Goal: Task Accomplishment & Management: Use online tool/utility

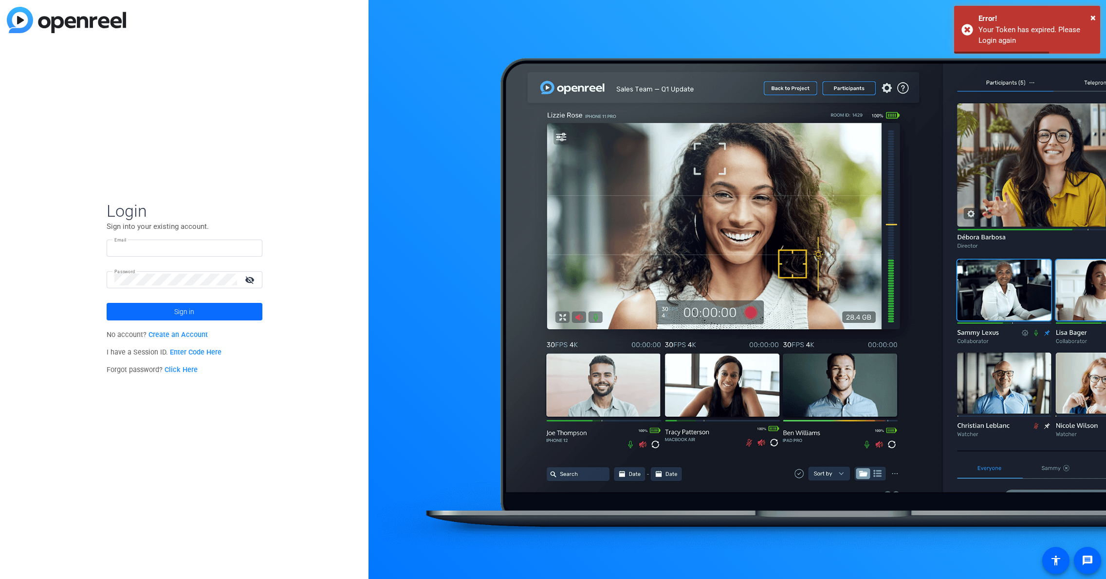
type input "[PERSON_NAME][EMAIL_ADDRESS][PERSON_NAME][DOMAIN_NAME]"
click at [225, 312] on span at bounding box center [185, 311] width 156 height 23
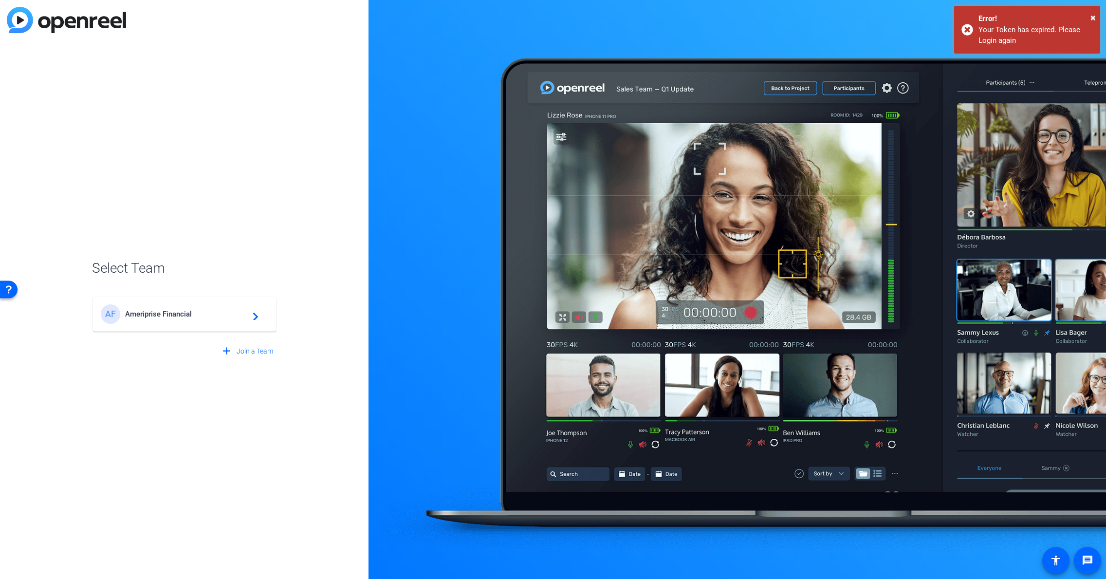
click at [211, 309] on div "AF Ameriprise Financial navigate_next" at bounding box center [185, 313] width 168 height 19
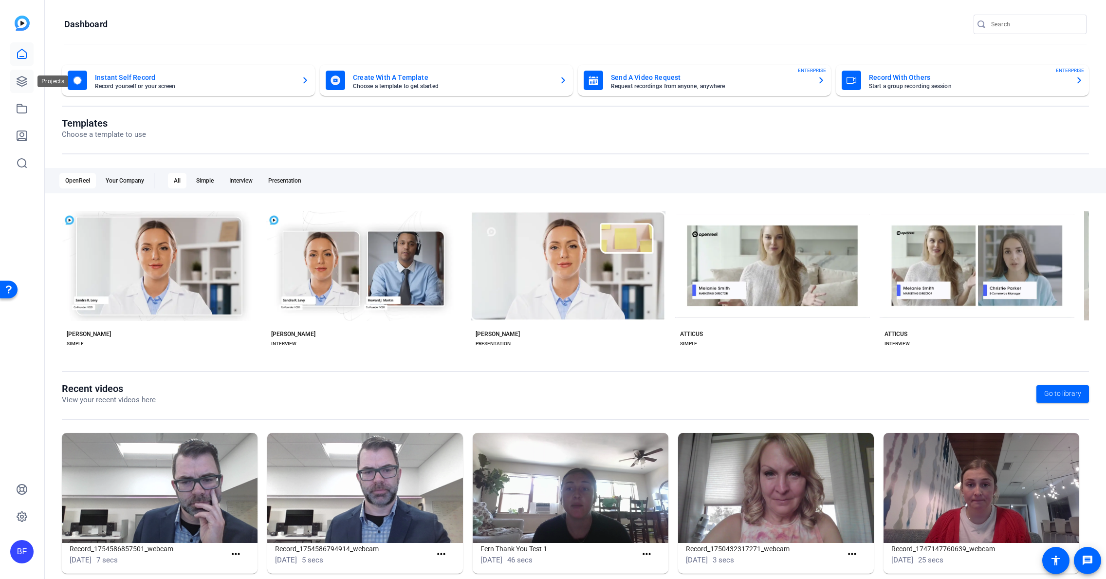
click at [16, 79] on icon at bounding box center [22, 81] width 12 height 12
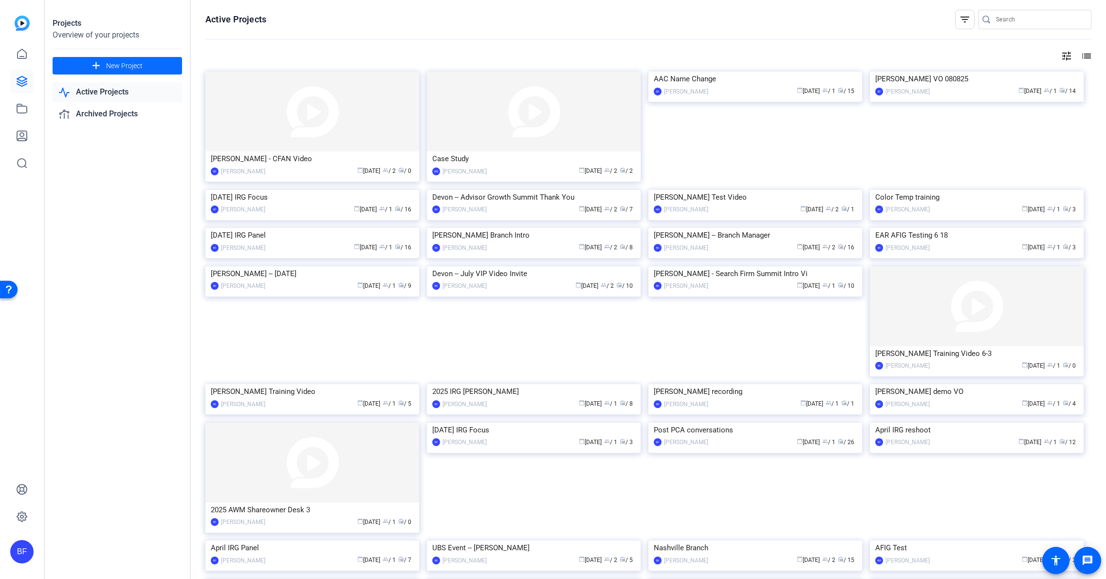
click at [136, 70] on span "New Project" at bounding box center [124, 66] width 37 height 10
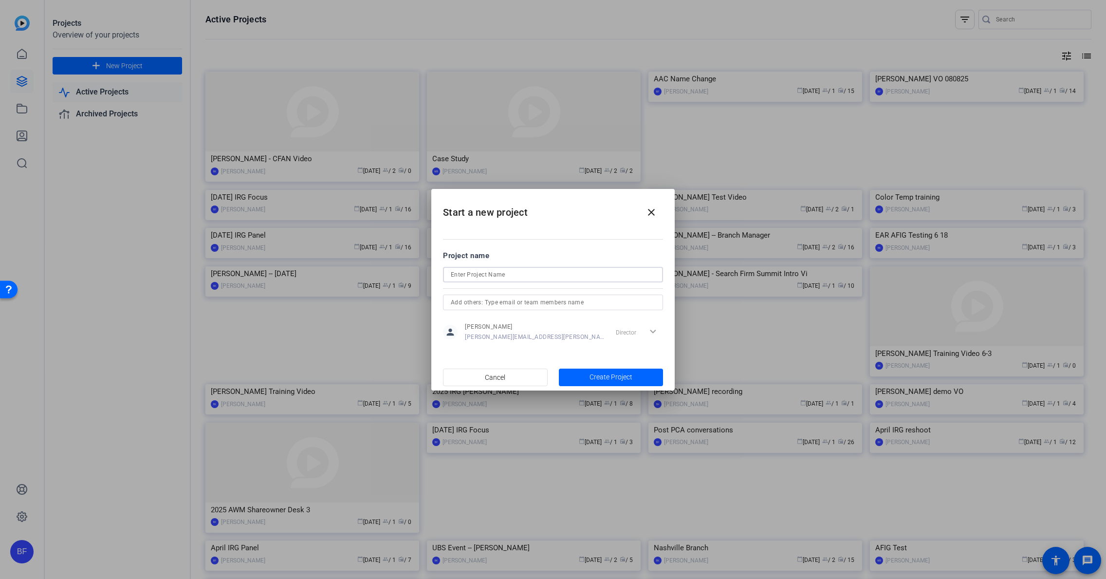
click at [473, 273] on input at bounding box center [553, 275] width 205 height 12
type input "[DATE] IRG Focus"
click at [571, 380] on span "button" at bounding box center [611, 377] width 105 height 23
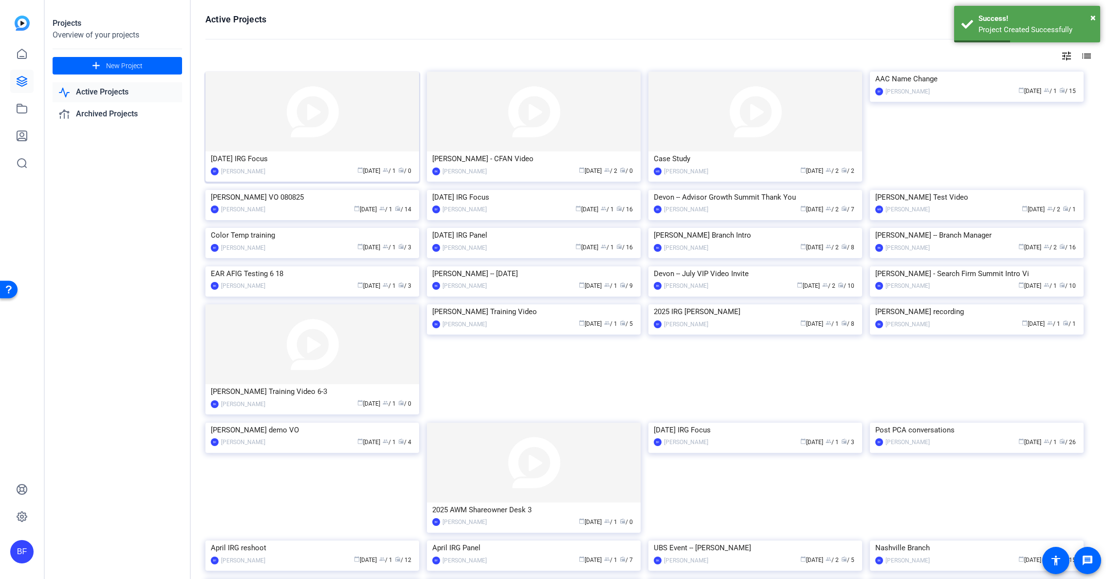
click at [290, 146] on img at bounding box center [313, 112] width 214 height 80
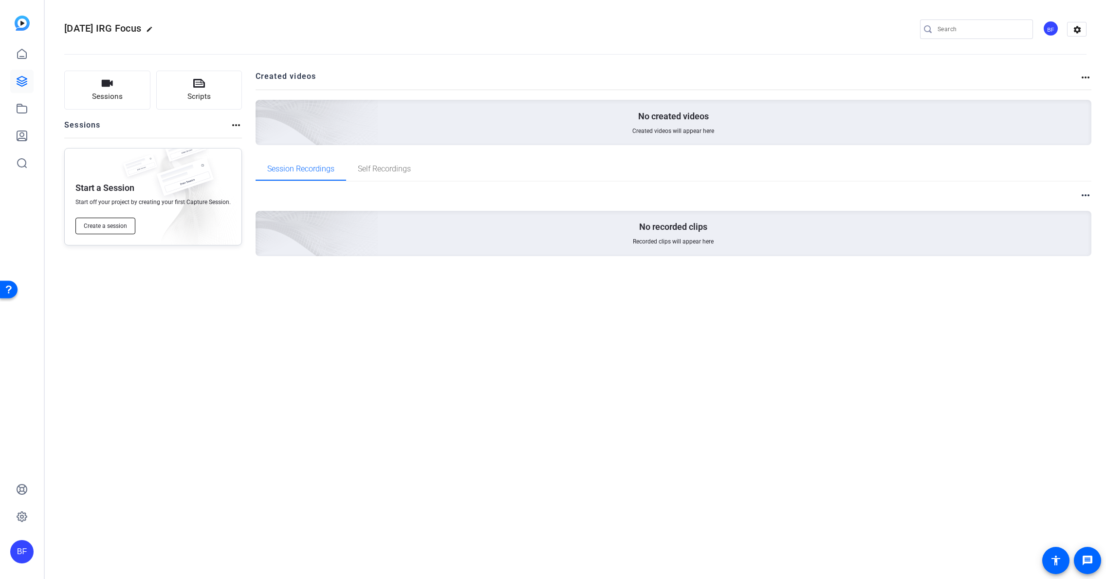
click at [121, 223] on span "Create a session" at bounding box center [105, 226] width 43 height 8
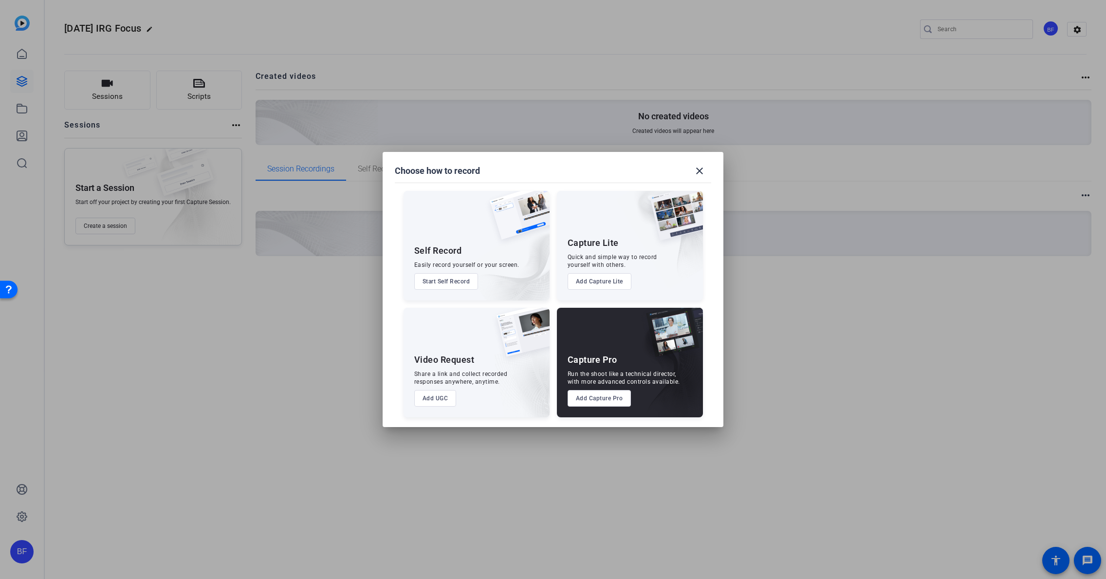
click at [641, 372] on div "Run the shoot like a technical director, with more advanced controls available." at bounding box center [624, 378] width 112 height 16
click at [612, 411] on div "Capture Pro Run the shoot like a technical director, with more advanced control…" at bounding box center [630, 363] width 146 height 110
click at [611, 406] on button "Add Capture Pro" at bounding box center [600, 398] width 64 height 17
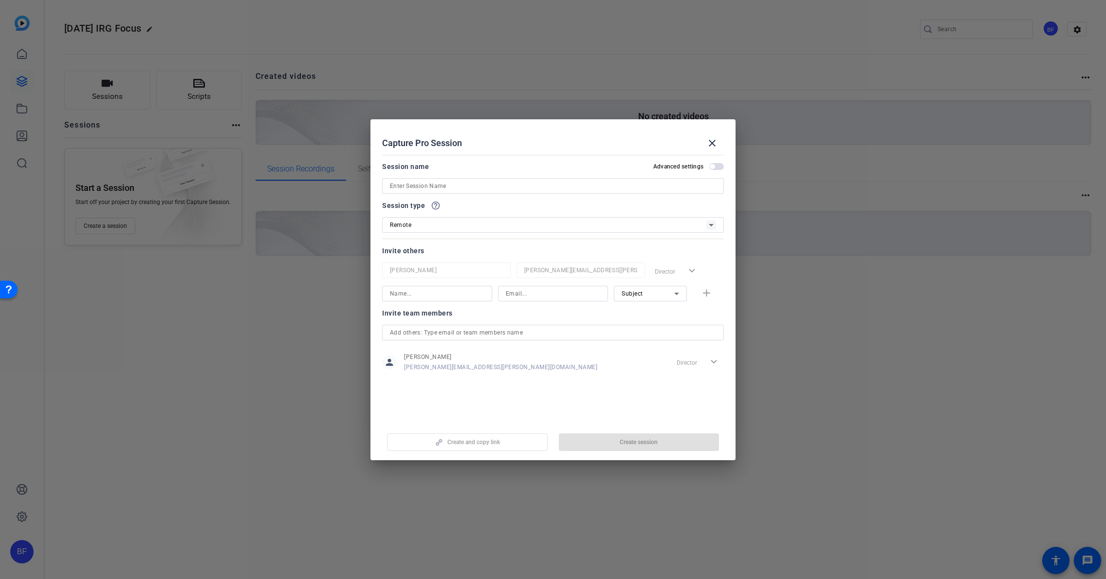
click at [442, 302] on div at bounding box center [437, 306] width 110 height 11
click at [442, 299] on div at bounding box center [437, 294] width 94 height 16
type input "[PERSON_NAME]"
click at [713, 140] on mat-icon "close" at bounding box center [713, 143] width 12 height 12
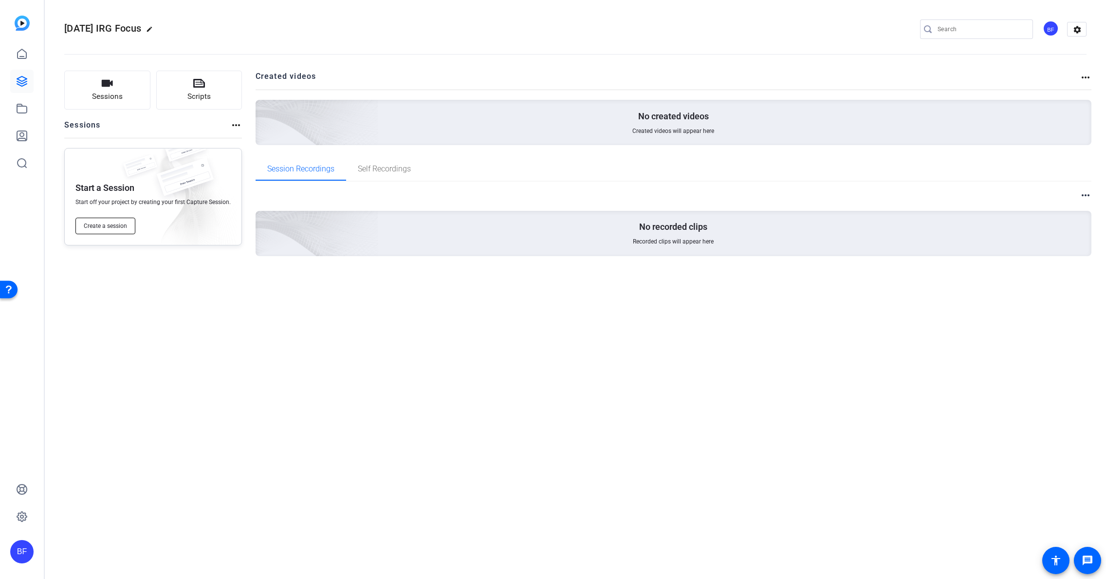
click at [130, 221] on button "Create a session" at bounding box center [105, 226] width 60 height 17
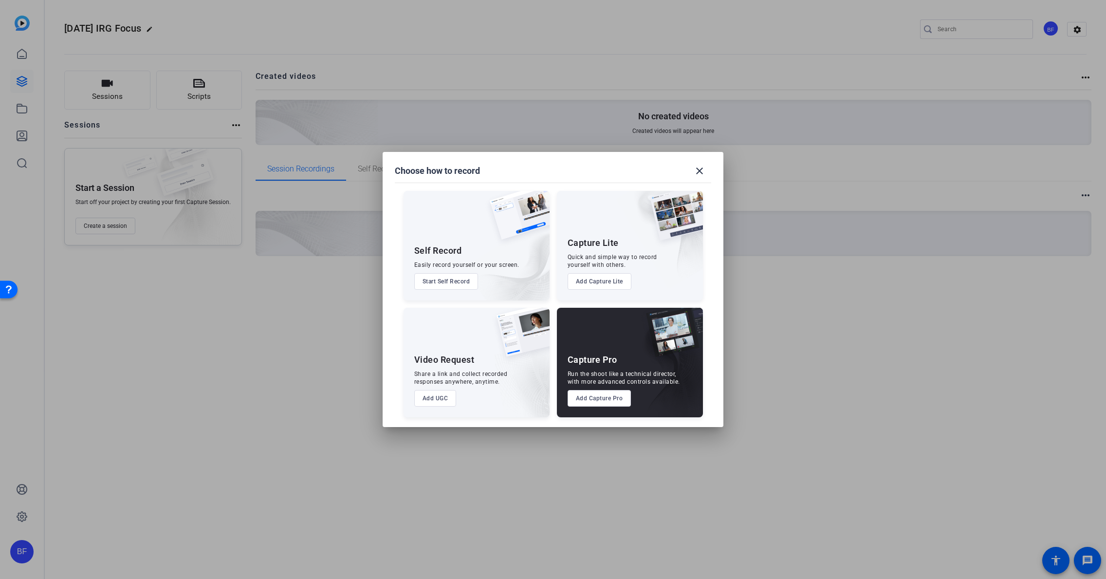
click at [591, 398] on button "Add Capture Pro" at bounding box center [600, 398] width 64 height 17
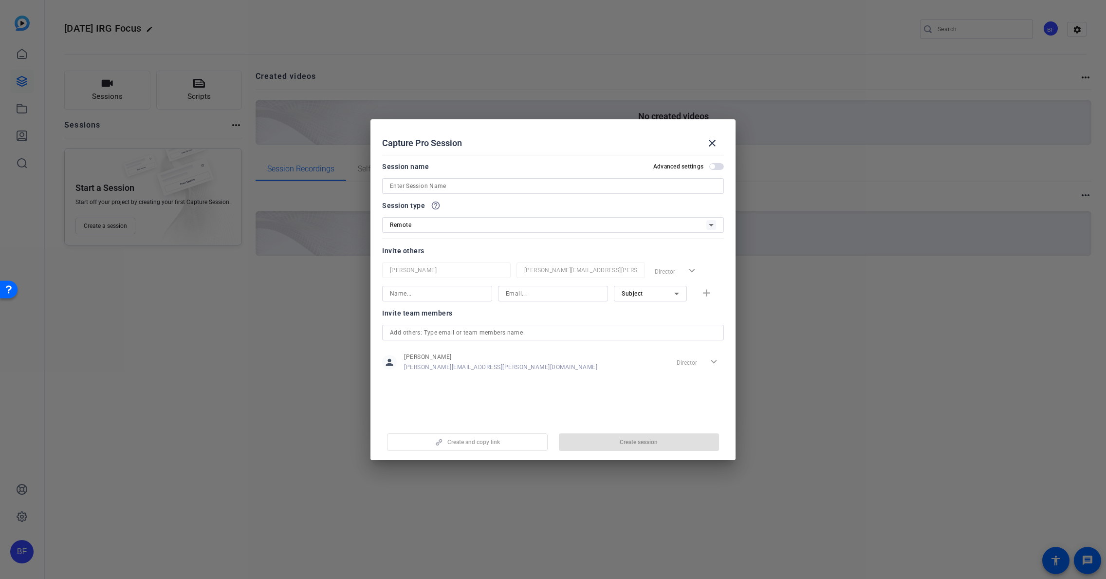
click at [518, 294] on input at bounding box center [553, 294] width 94 height 12
paste input "[EMAIL_ADDRESS][PERSON_NAME][DOMAIN_NAME]"
type input "[EMAIL_ADDRESS][PERSON_NAME][DOMAIN_NAME]"
click at [461, 297] on input at bounding box center [437, 294] width 94 height 12
type input "Mark"
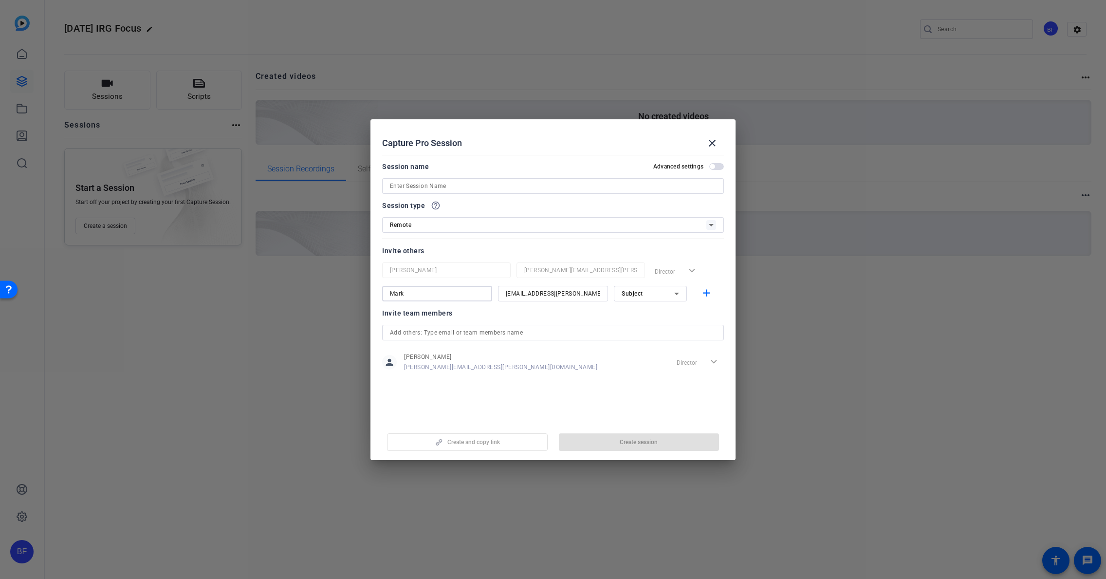
click at [646, 303] on div at bounding box center [650, 306] width 73 height 11
click at [645, 299] on div "Subject" at bounding box center [648, 293] width 53 height 12
click at [639, 318] on mat-option "Collaborator" at bounding box center [650, 313] width 73 height 16
click at [708, 295] on mat-icon "add" at bounding box center [707, 293] width 12 height 12
click at [534, 310] on div "Brian Forrest brian.forrest@ampf.com Director expand_more Mark mark.gause@ampf.…" at bounding box center [553, 293] width 342 height 62
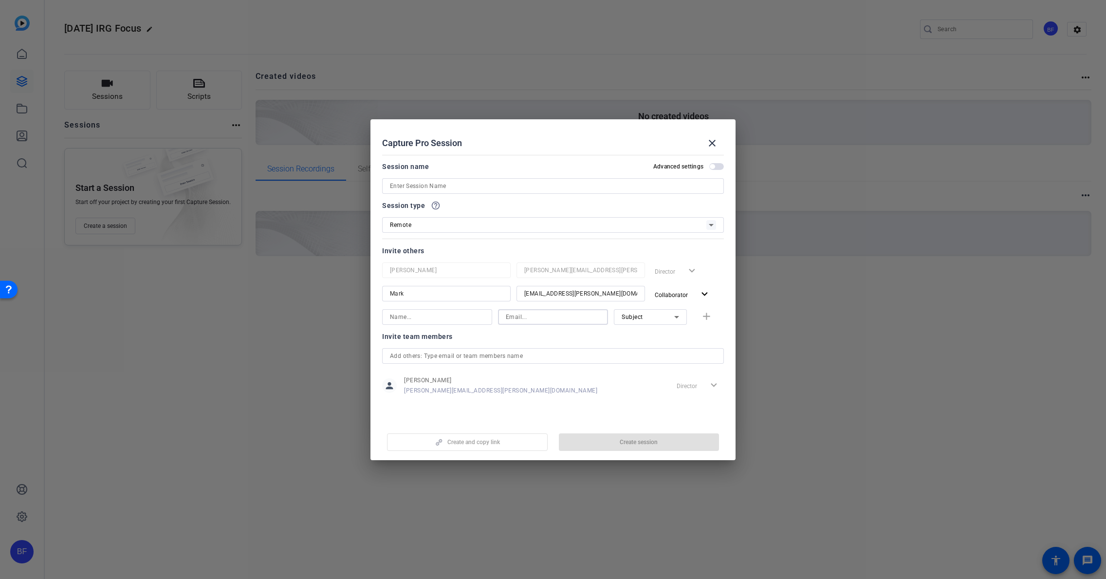
click at [534, 311] on input at bounding box center [553, 317] width 94 height 12
paste input "[PERSON_NAME][EMAIL_ADDRESS][PERSON_NAME][DOMAIN_NAME]"
type input "[PERSON_NAME][EMAIL_ADDRESS][PERSON_NAME][DOMAIN_NAME]"
click at [439, 323] on div at bounding box center [437, 317] width 94 height 16
click at [440, 321] on input at bounding box center [437, 317] width 94 height 12
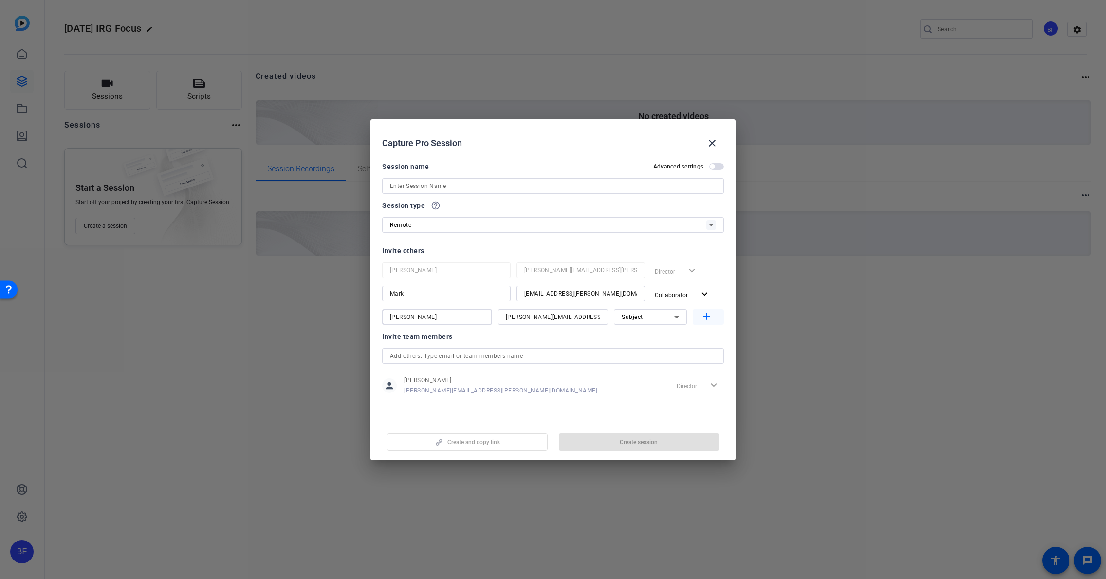
type input "[PERSON_NAME]"
click at [705, 312] on mat-icon "add" at bounding box center [707, 317] width 12 height 12
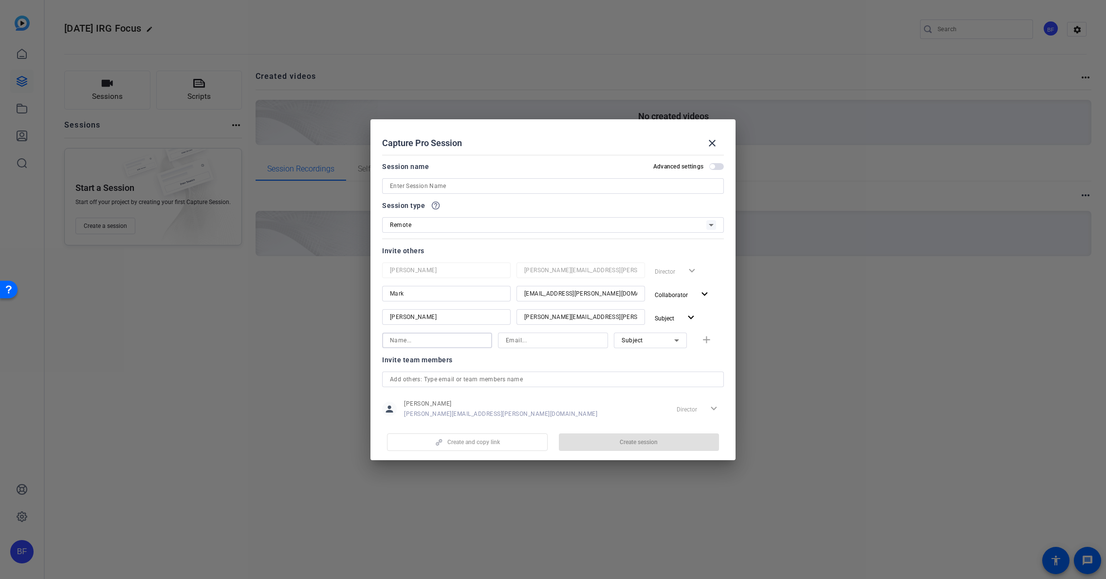
click at [478, 343] on input at bounding box center [437, 341] width 94 height 12
type input "[PERSON_NAME]"
drag, startPoint x: 550, startPoint y: 338, endPoint x: 478, endPoint y: 338, distance: 72.1
click at [478, 338] on div "Melanie M Email must be a valid email address. Subject add" at bounding box center [553, 345] width 342 height 25
paste input "elanie.Lawder@ampf.com"
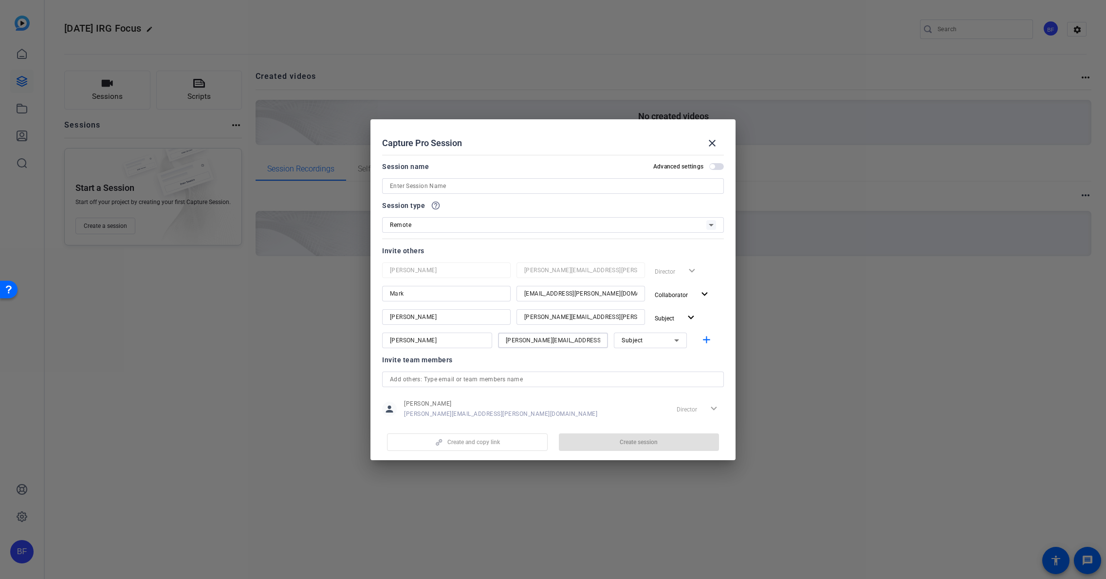
type input "[PERSON_NAME][EMAIL_ADDRESS][PERSON_NAME][DOMAIN_NAME]"
click at [659, 337] on div "Subject" at bounding box center [648, 340] width 53 height 12
click at [657, 355] on mat-option "Collaborator" at bounding box center [645, 360] width 73 height 16
click at [689, 317] on mat-icon "expand_more" at bounding box center [691, 318] width 12 height 12
click at [679, 336] on span "Collaborator" at bounding box center [688, 337] width 36 height 7
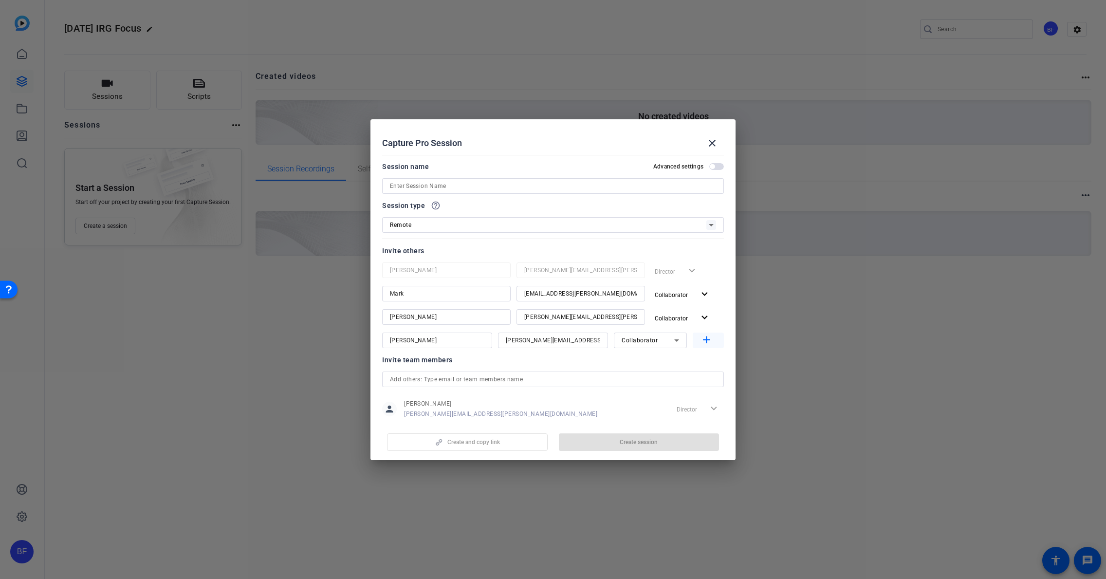
click at [703, 337] on mat-icon "add" at bounding box center [707, 340] width 12 height 12
click at [585, 363] on input at bounding box center [553, 364] width 94 height 12
paste input "[PERSON_NAME][EMAIL_ADDRESS][PERSON_NAME][DOMAIN_NAME]"
type input "[PERSON_NAME][EMAIL_ADDRESS][PERSON_NAME][DOMAIN_NAME]"
click at [447, 367] on input at bounding box center [437, 364] width 94 height 12
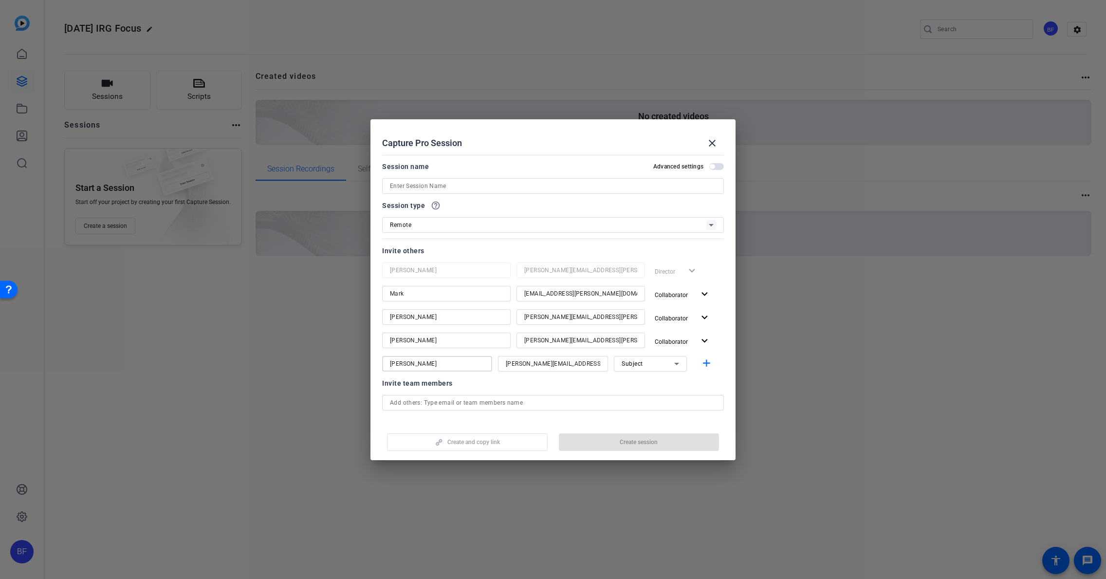
type input "[PERSON_NAME]"
click at [678, 364] on div "Subject" at bounding box center [650, 364] width 73 height 16
click at [665, 382] on mat-option "Collaborator" at bounding box center [645, 383] width 73 height 16
click at [703, 370] on span "button" at bounding box center [708, 363] width 31 height 23
click at [586, 386] on input at bounding box center [553, 387] width 94 height 12
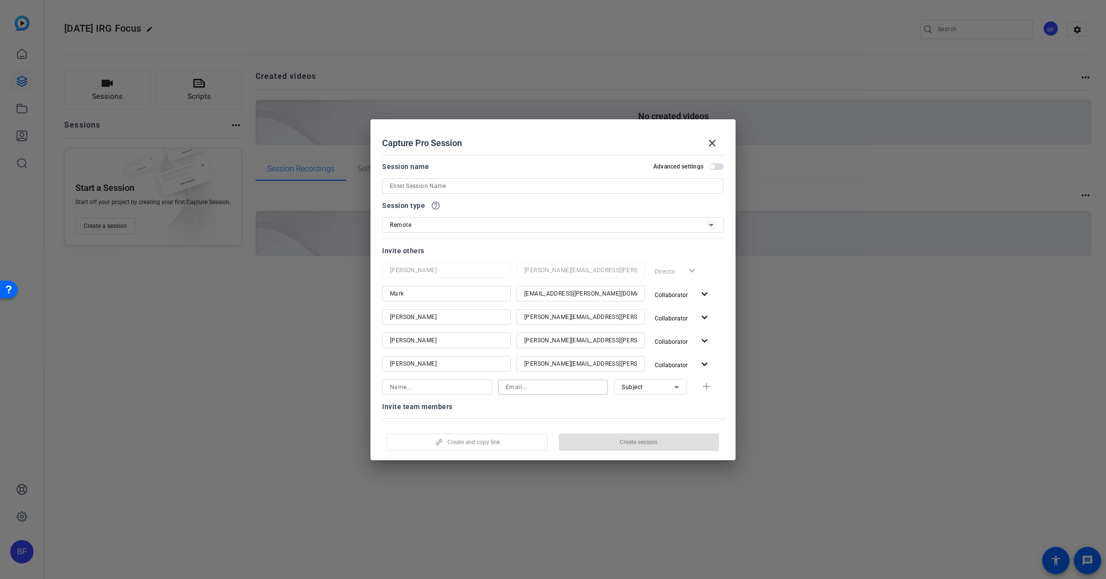
paste input "[PERSON_NAME][EMAIL_ADDRESS][PERSON_NAME][DOMAIN_NAME]"
type input "[PERSON_NAME][EMAIL_ADDRESS][PERSON_NAME][DOMAIN_NAME]"
click at [447, 391] on input at bounding box center [437, 387] width 94 height 12
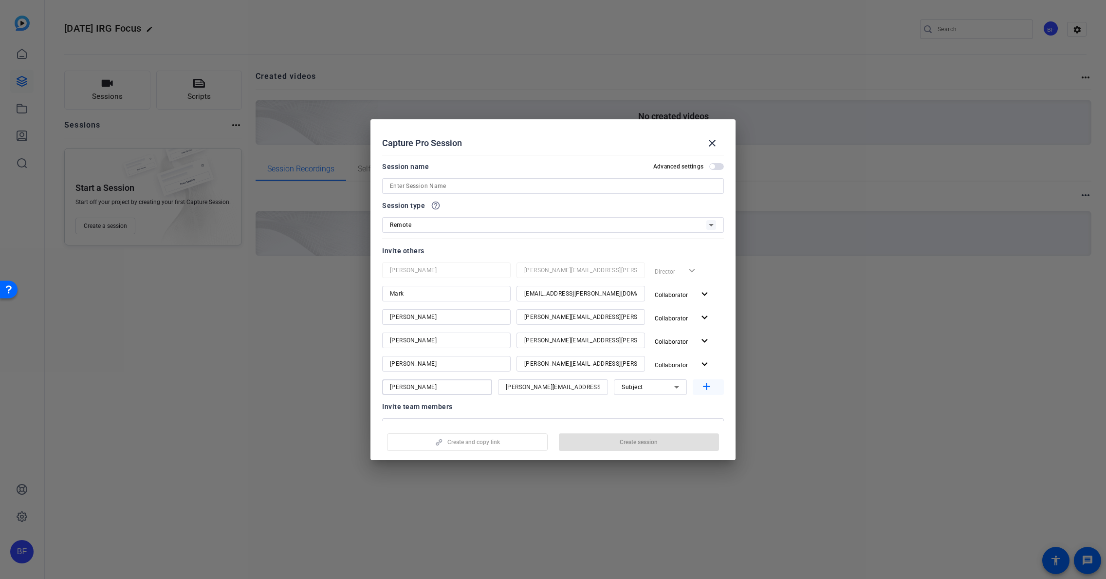
type input "[PERSON_NAME]"
click at [702, 387] on mat-icon "add" at bounding box center [707, 387] width 12 height 12
click at [714, 166] on span "button" at bounding box center [717, 166] width 15 height 7
click at [717, 167] on span "button" at bounding box center [719, 166] width 5 height 5
click at [668, 185] on input at bounding box center [553, 186] width 326 height 12
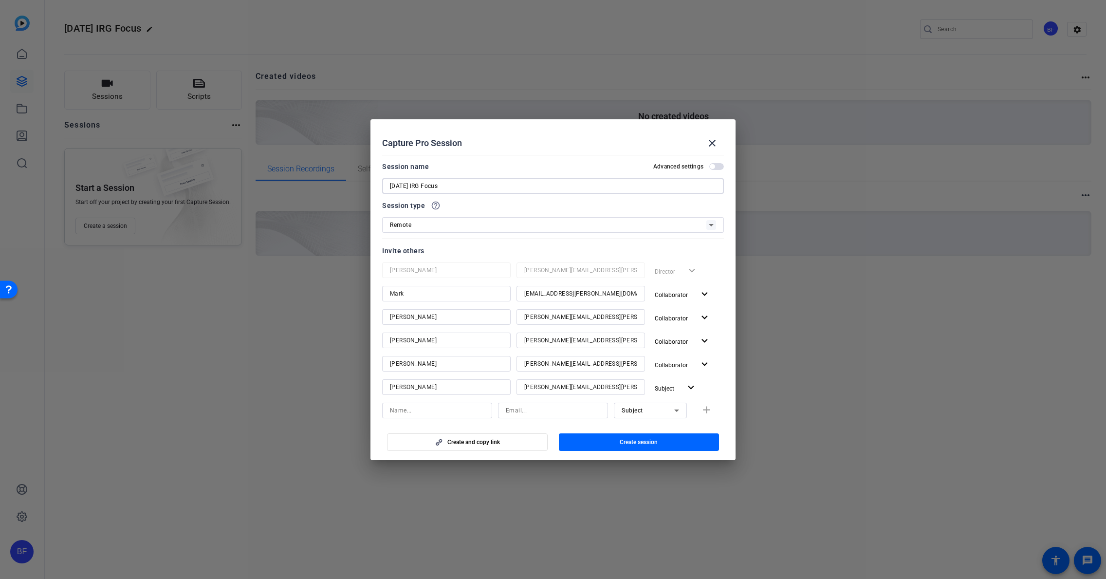
type input "[DATE] IRG Focus"
click at [697, 220] on div "Remote" at bounding box center [548, 225] width 317 height 12
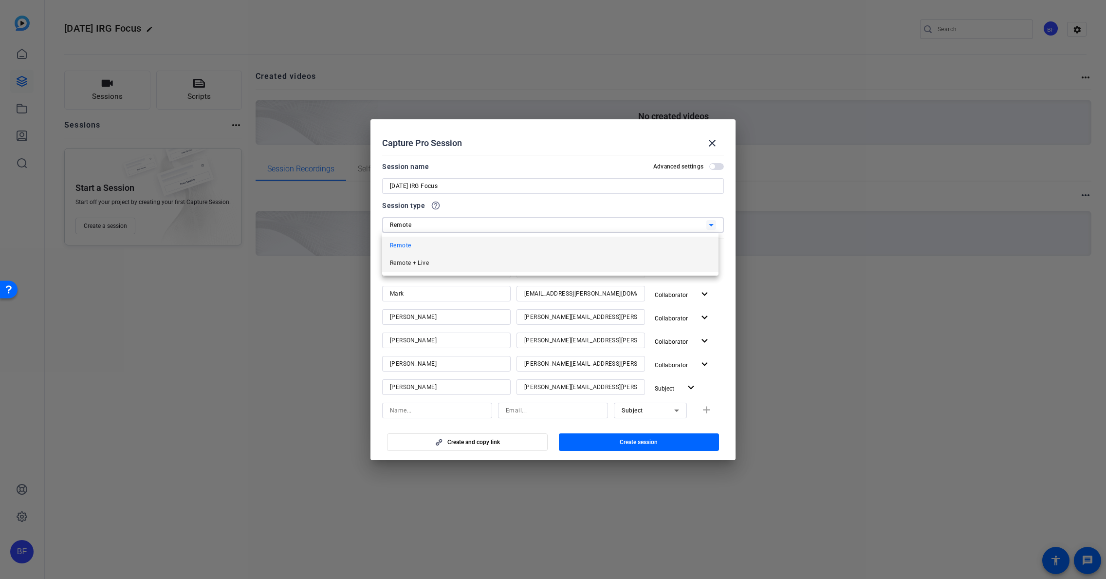
click at [672, 255] on mat-option "Remote + Live" at bounding box center [550, 263] width 337 height 18
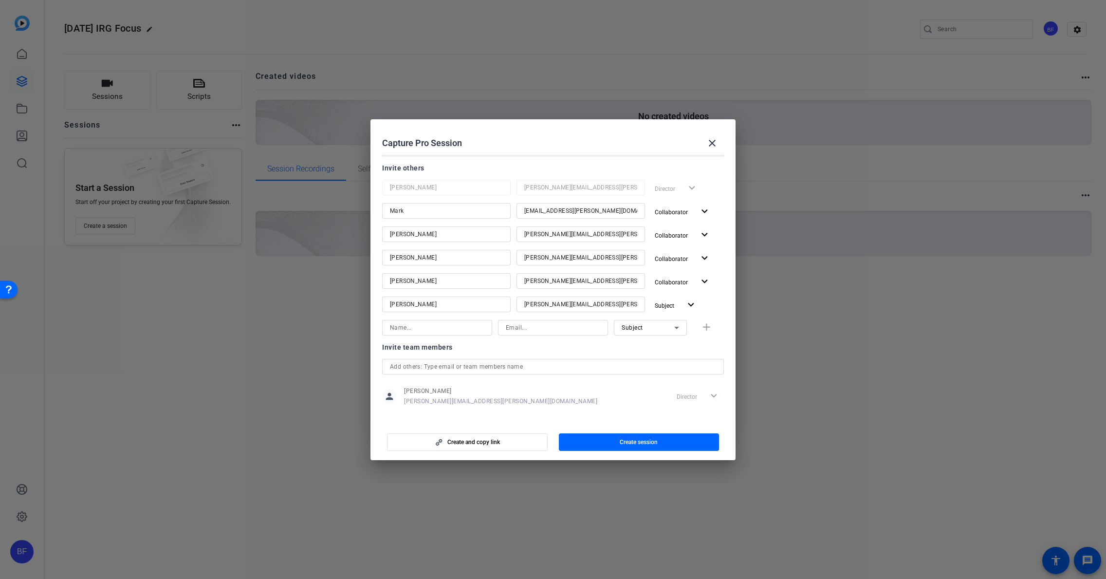
scroll to position [91, 0]
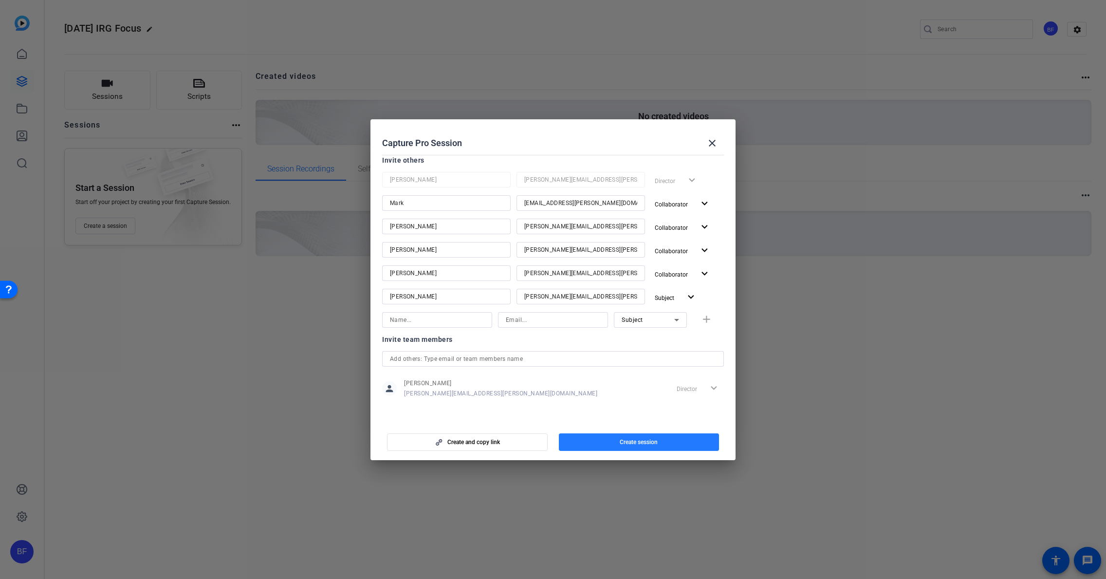
click at [669, 446] on span "button" at bounding box center [639, 441] width 161 height 23
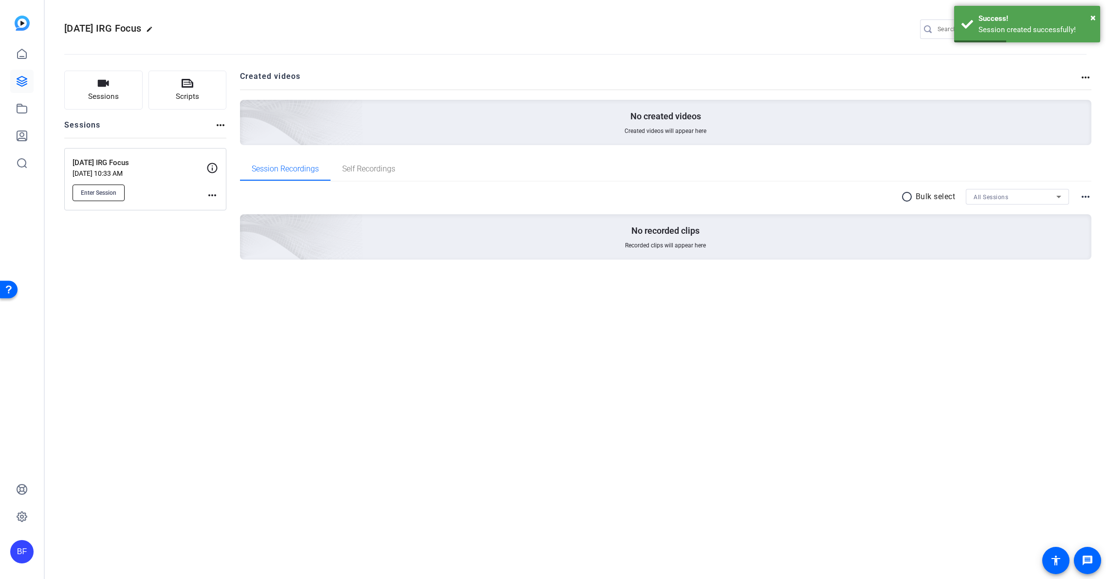
click at [118, 197] on button "Enter Session" at bounding box center [99, 193] width 52 height 17
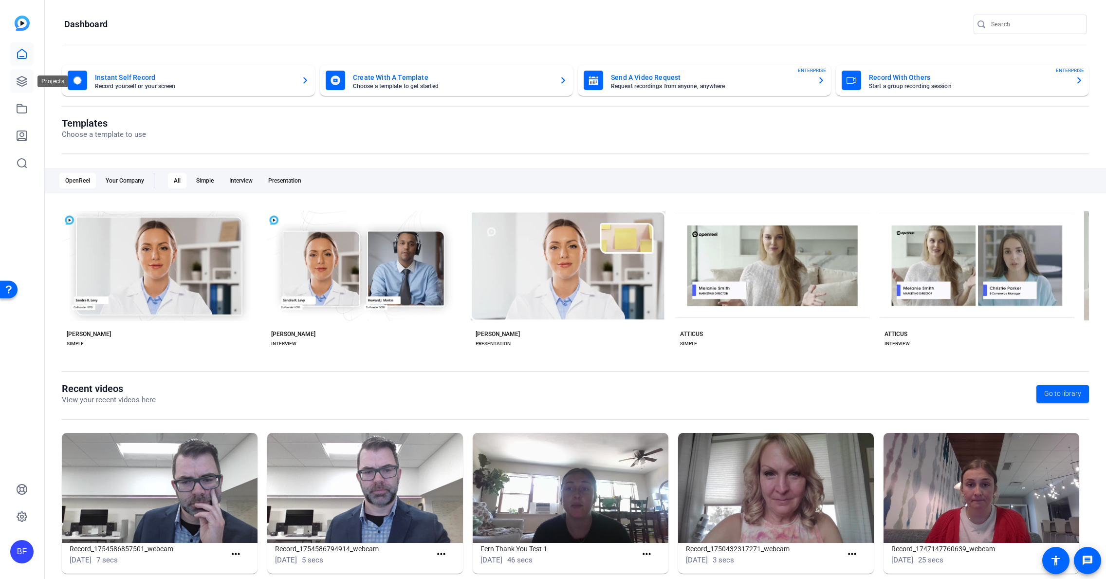
click at [26, 85] on icon at bounding box center [22, 81] width 12 height 12
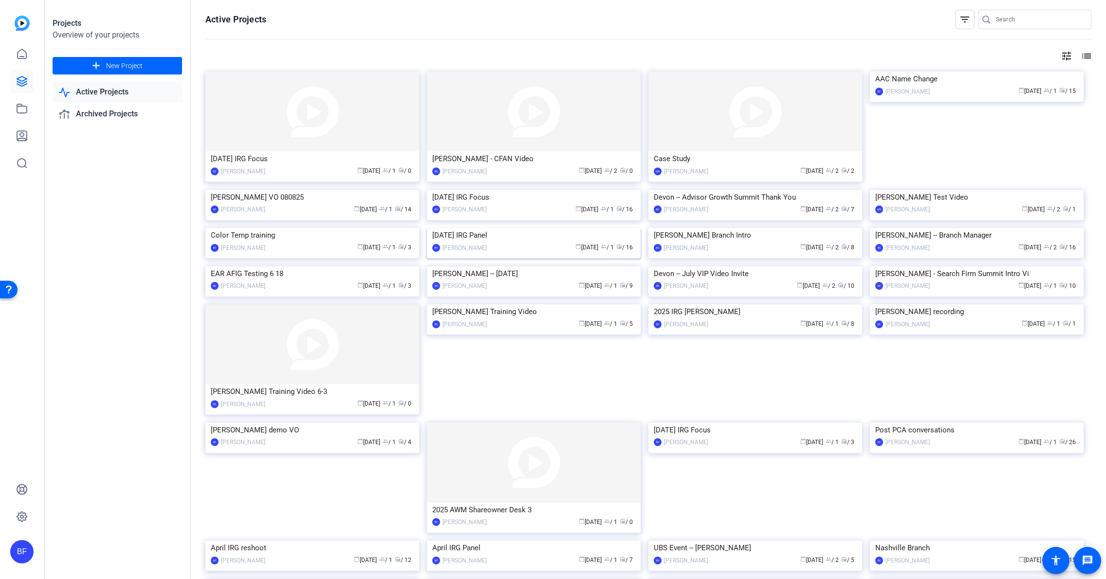
click at [538, 228] on img at bounding box center [534, 228] width 214 height 0
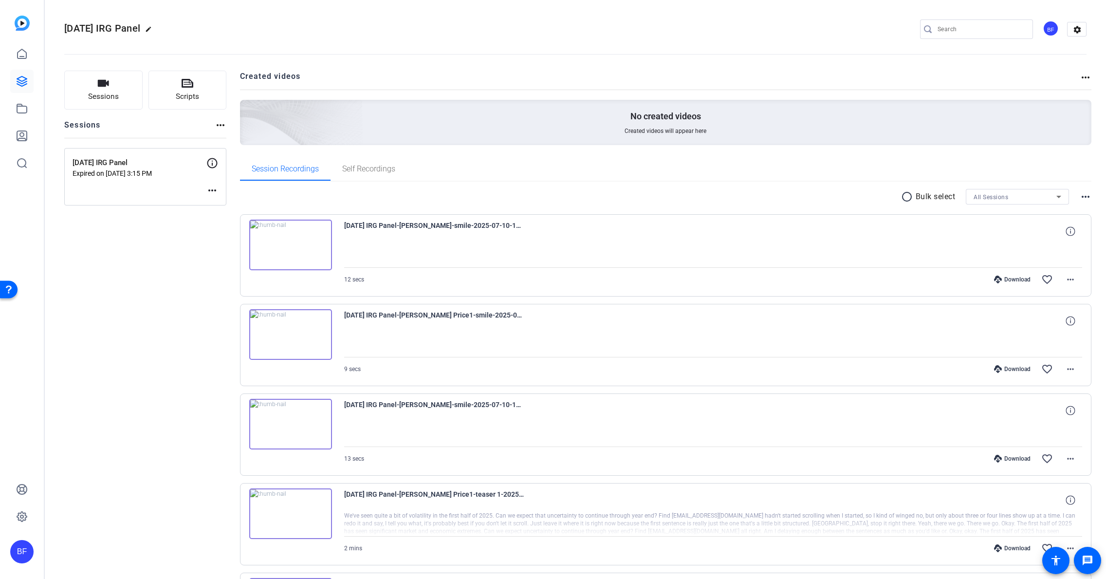
click at [209, 193] on mat-icon "more_horiz" at bounding box center [212, 191] width 12 height 12
click at [211, 203] on button "Edit Session" at bounding box center [236, 205] width 60 height 12
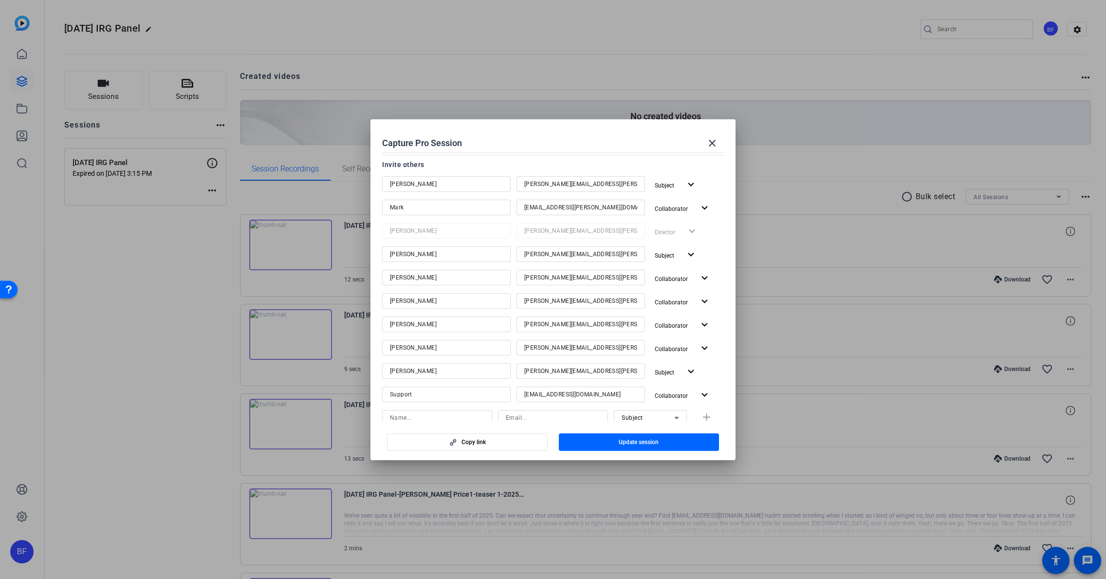
scroll to position [129, 0]
drag, startPoint x: 604, startPoint y: 204, endPoint x: 501, endPoint y: 200, distance: 103.3
click at [501, 200] on div "[PERSON_NAME] [PERSON_NAME][EMAIL_ADDRESS][PERSON_NAME][DOMAIN_NAME] Collaborat…" at bounding box center [553, 205] width 342 height 18
drag, startPoint x: 602, startPoint y: 271, endPoint x: 497, endPoint y: 267, distance: 105.7
click at [497, 267] on div "[PERSON_NAME] [PERSON_NAME][EMAIL_ADDRESS][PERSON_NAME][DOMAIN_NAME] Collaborat…" at bounding box center [553, 275] width 342 height 18
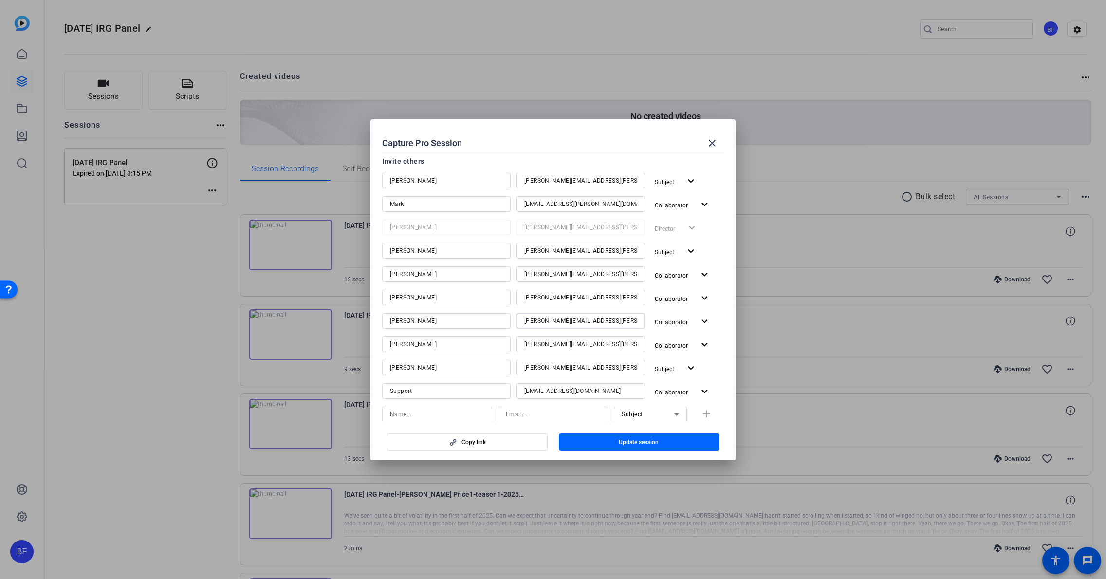
drag, startPoint x: 612, startPoint y: 324, endPoint x: 488, endPoint y: 323, distance: 123.7
click at [488, 323] on div "[PERSON_NAME] [PERSON_NAME][EMAIL_ADDRESS][PERSON_NAME][DOMAIN_NAME] Collaborat…" at bounding box center [553, 322] width 342 height 18
drag, startPoint x: 586, startPoint y: 342, endPoint x: 491, endPoint y: 341, distance: 95.0
click at [491, 341] on div "[PERSON_NAME] [PERSON_NAME][EMAIL_ADDRESS][PERSON_NAME][DOMAIN_NAME] Collaborat…" at bounding box center [553, 346] width 342 height 18
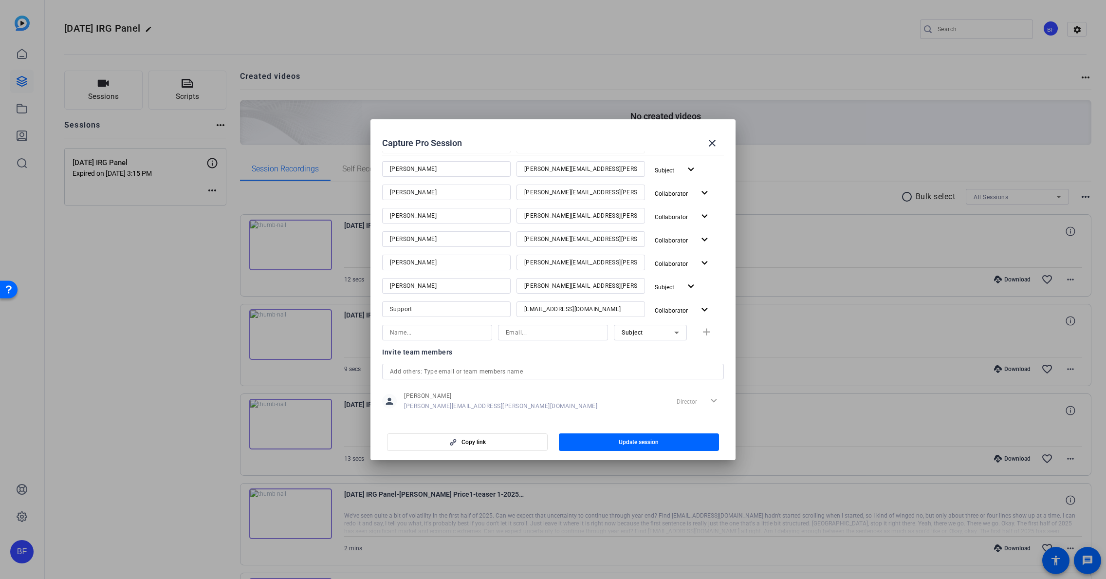
scroll to position [240, 0]
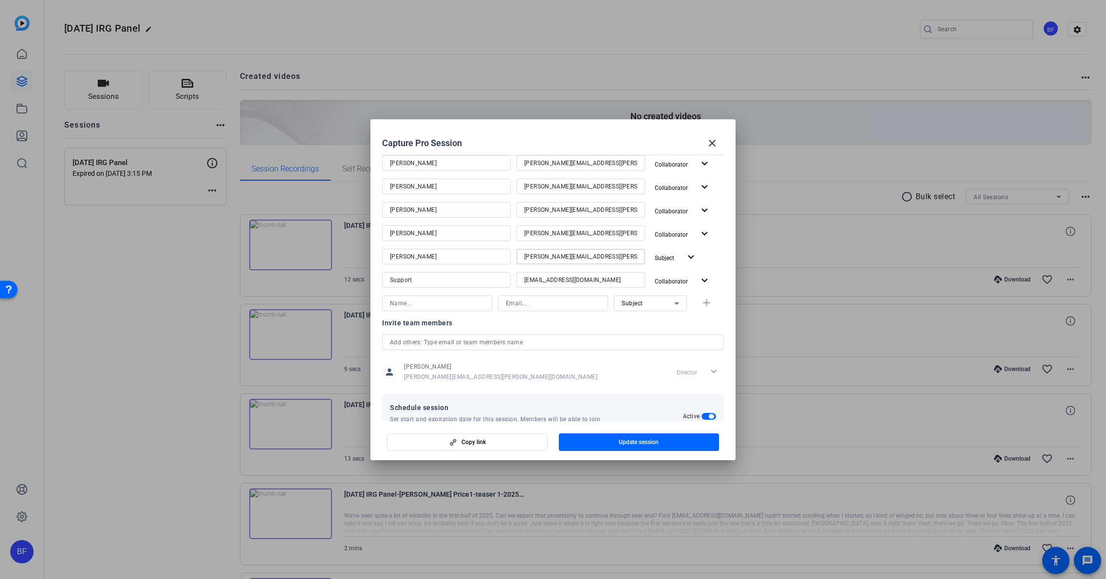
drag, startPoint x: 623, startPoint y: 258, endPoint x: 502, endPoint y: 260, distance: 120.8
click at [502, 260] on div "Anthony [EMAIL_ADDRESS][PERSON_NAME][DOMAIN_NAME] Subject expand_more" at bounding box center [553, 258] width 342 height 18
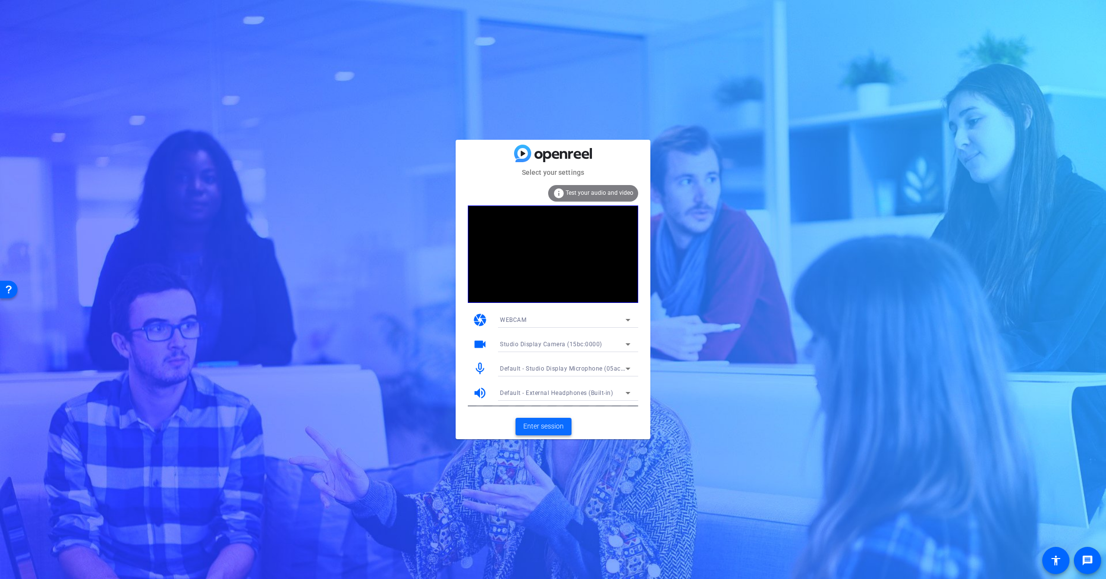
click at [560, 430] on span "Enter session" at bounding box center [544, 426] width 40 height 10
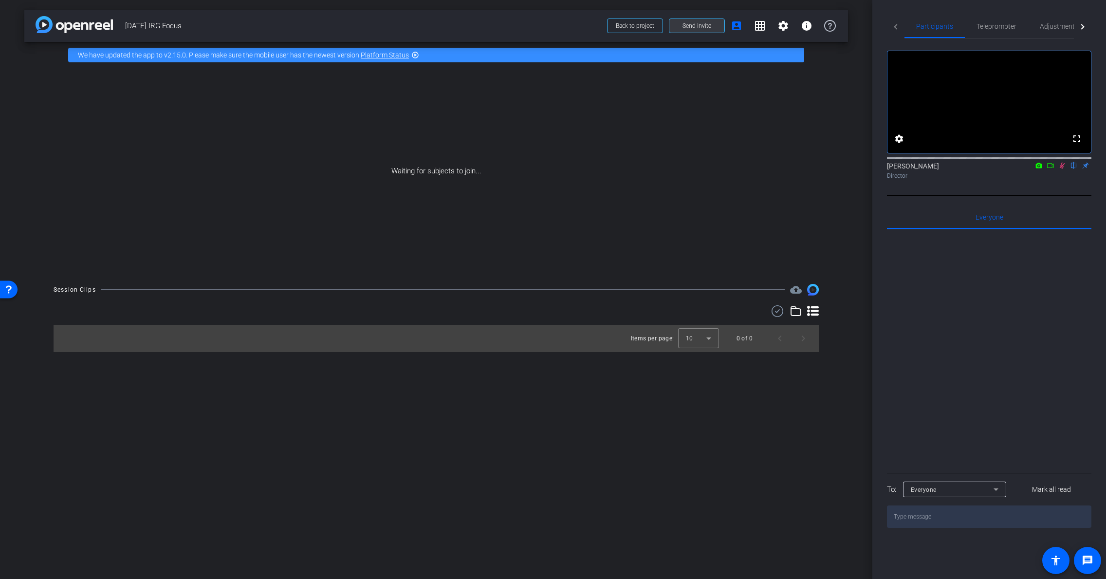
click at [680, 25] on span at bounding box center [697, 25] width 55 height 23
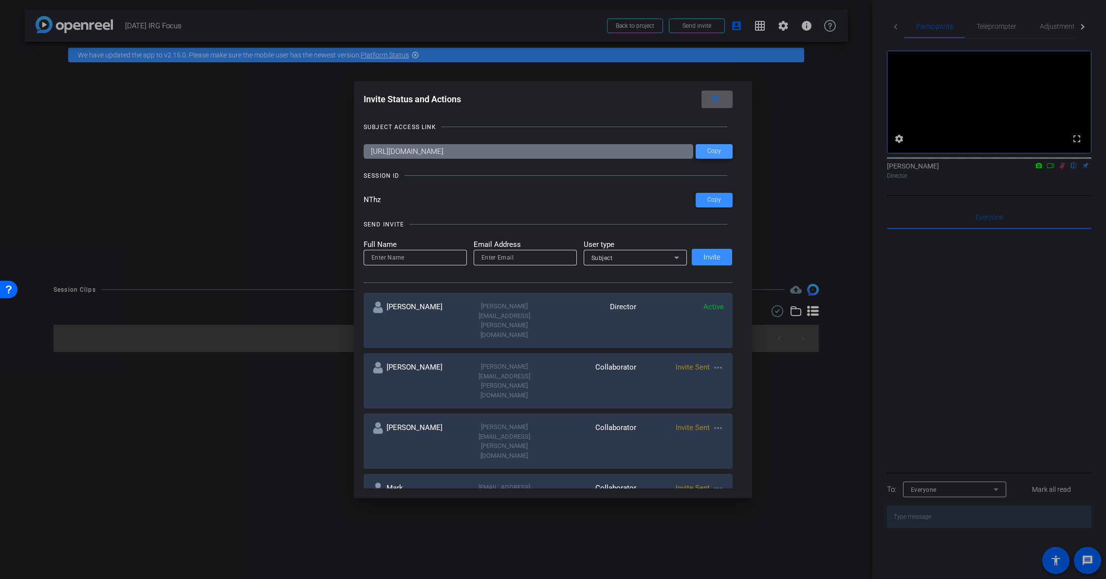
click at [702, 148] on span at bounding box center [714, 151] width 37 height 23
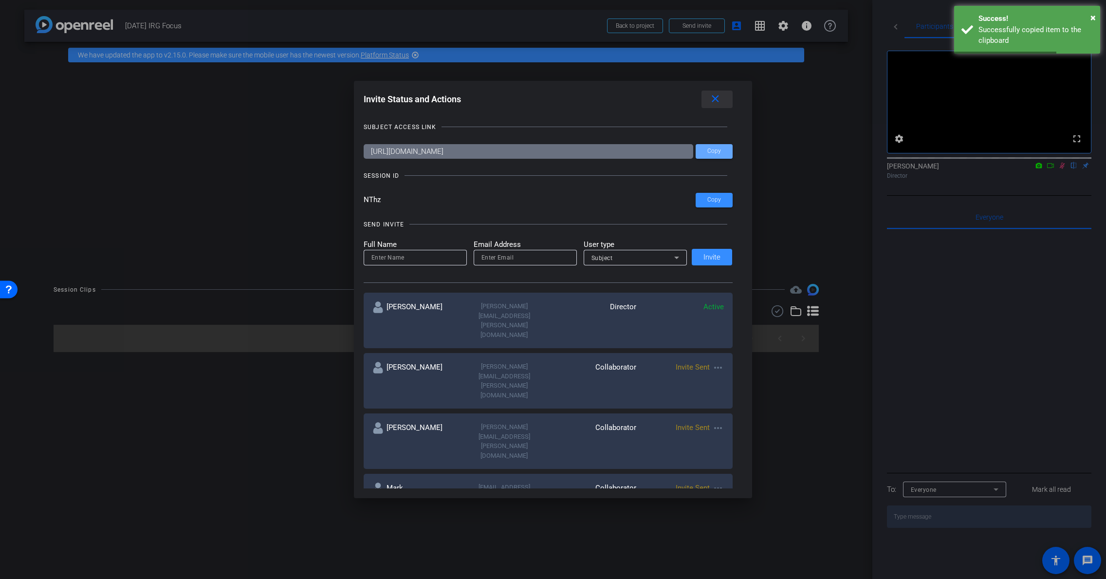
click at [722, 100] on mat-icon "close" at bounding box center [716, 99] width 12 height 12
